Goal: Information Seeking & Learning: Learn about a topic

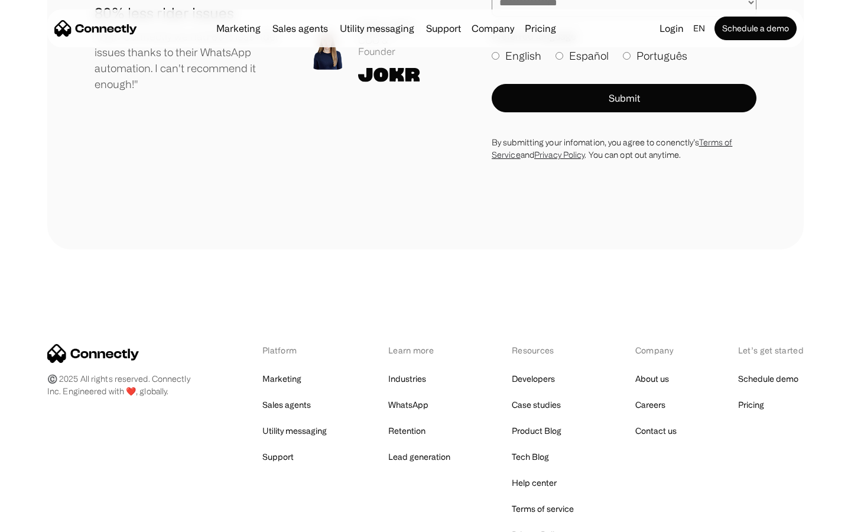
scroll to position [6493, 0]
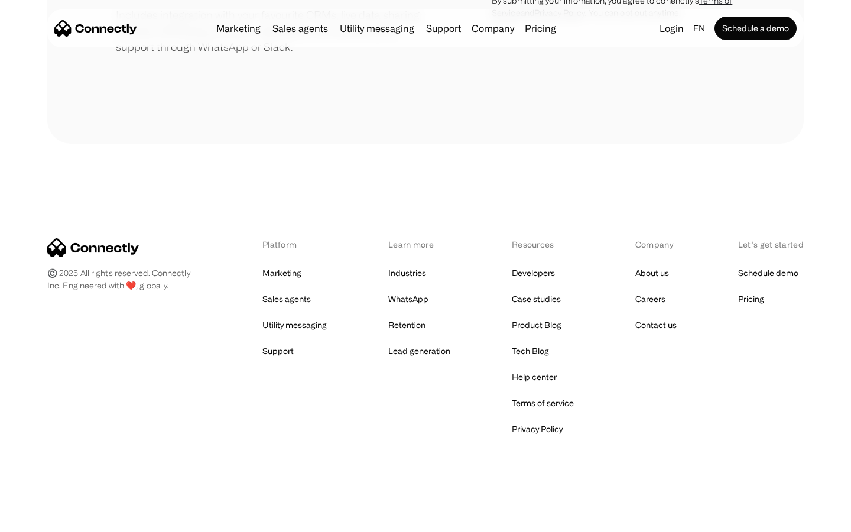
scroll to position [549, 0]
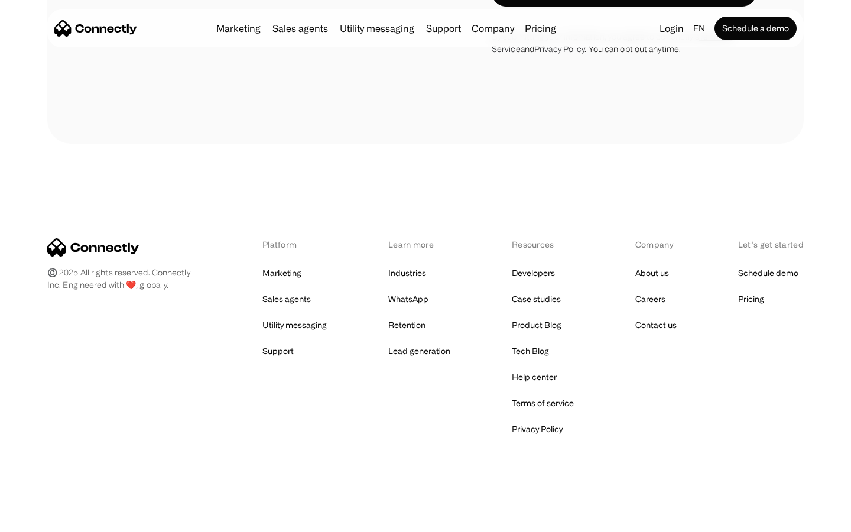
scroll to position [1012, 0]
